Goal: Navigation & Orientation: Find specific page/section

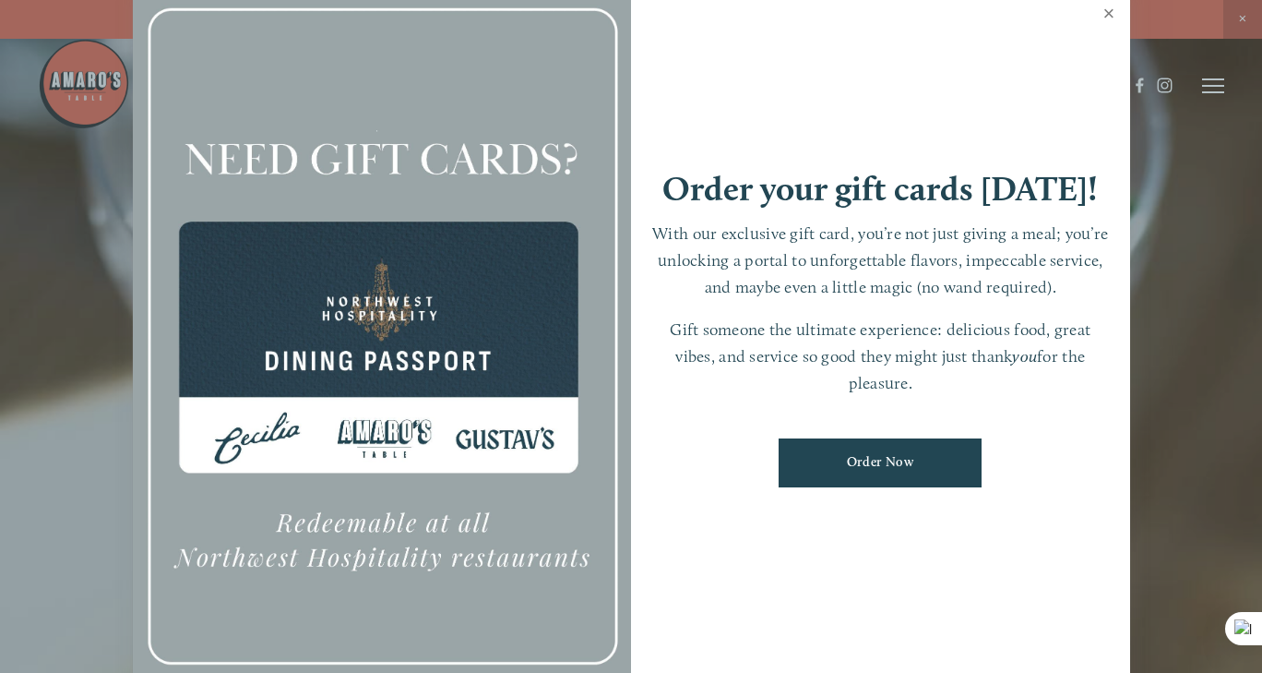
click at [1113, 18] on link "Close" at bounding box center [1109, 16] width 36 height 52
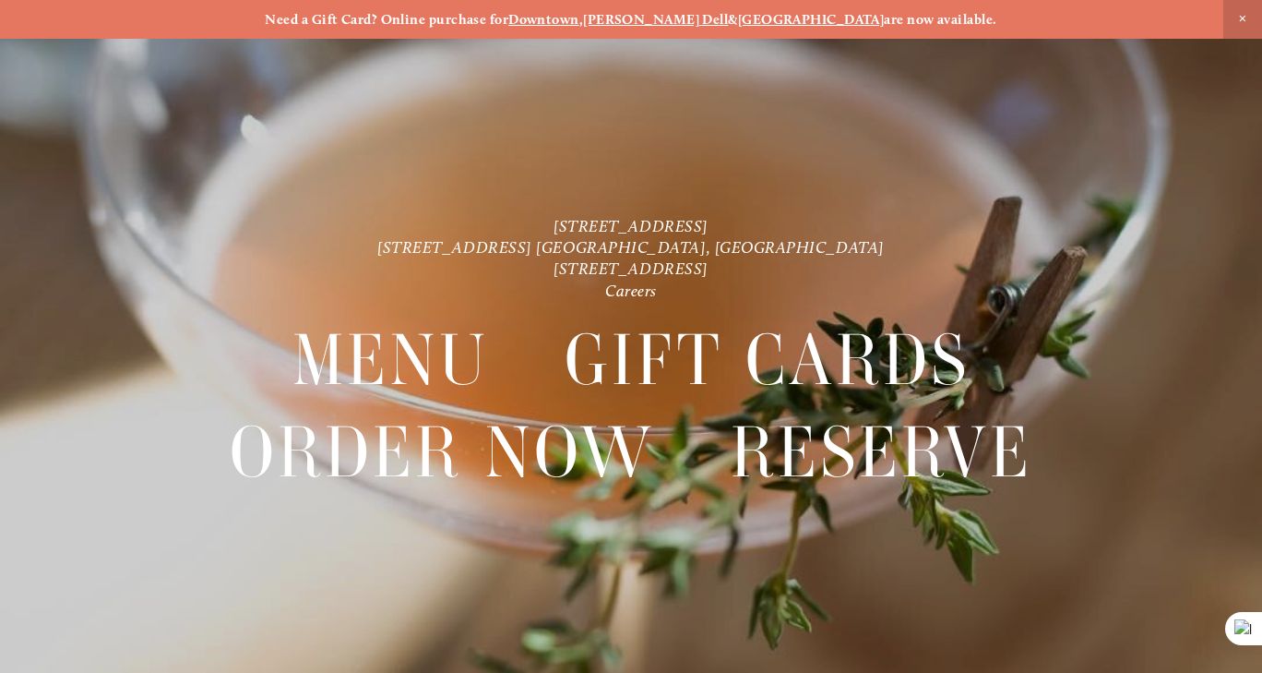
click at [1146, 181] on div at bounding box center [631, 336] width 1262 height 673
click at [1180, 125] on div at bounding box center [631, 336] width 1262 height 673
click at [1198, 82] on header "Menu Order Now Visit Gallery 0" at bounding box center [631, 39] width 1186 height 171
click at [1194, 67] on header "Menu Order Now Visit Gallery 0" at bounding box center [631, 39] width 1186 height 171
click at [0, 522] on div "[STREET_ADDRESS] [STREET_ADDRESS] [GEOGRAPHIC_DATA], [GEOGRAPHIC_DATA] [STREET_…" at bounding box center [631, 374] width 1262 height 321
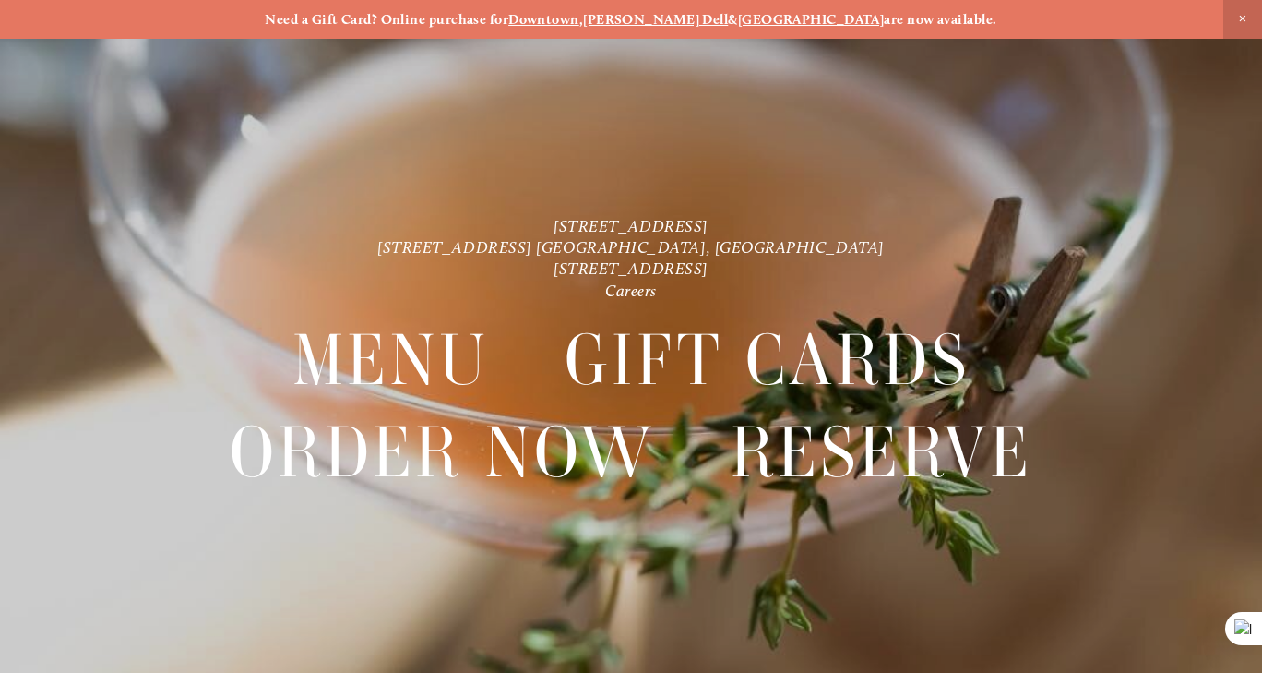
click at [1245, 11] on span "Close Announcement" at bounding box center [1242, 19] width 39 height 39
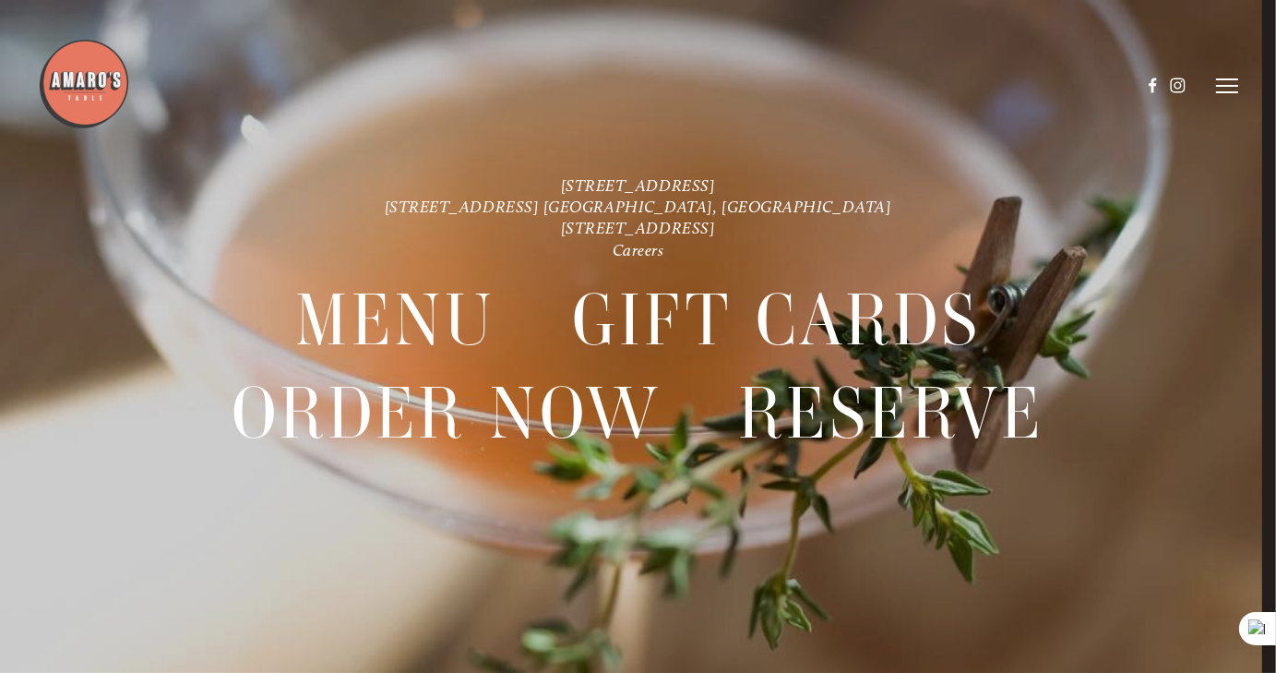
click at [1234, 86] on line at bounding box center [1227, 86] width 22 height 0
click at [904, 86] on span "Menu" at bounding box center [902, 85] width 34 height 16
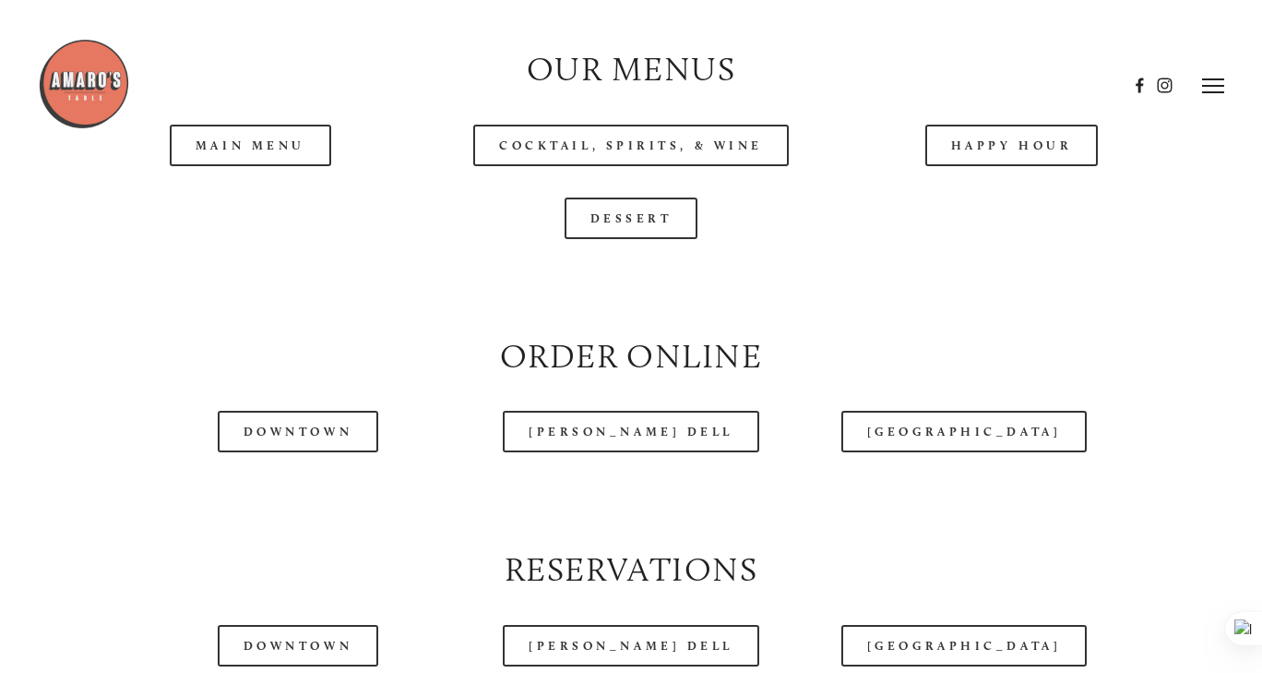
scroll to position [1740, 0]
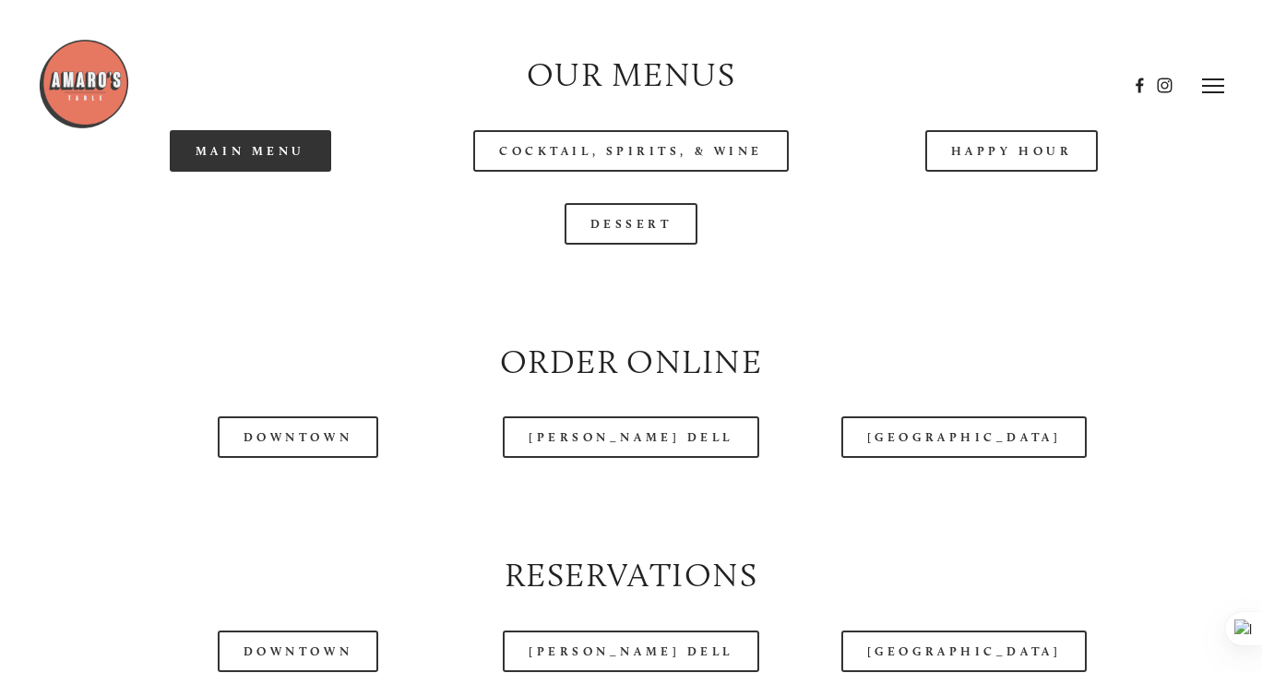
click at [292, 172] on link "Main Menu" at bounding box center [250, 151] width 161 height 42
